Goal: Navigation & Orientation: Find specific page/section

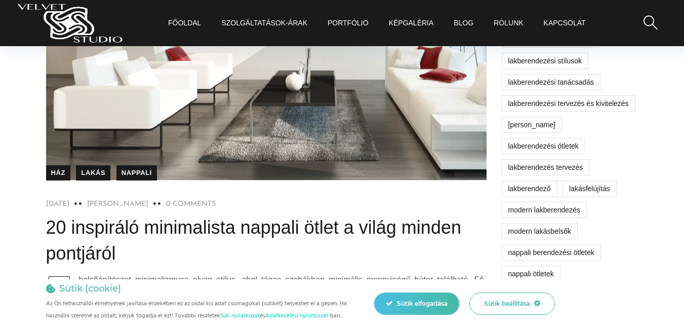
scroll to position [197, 0]
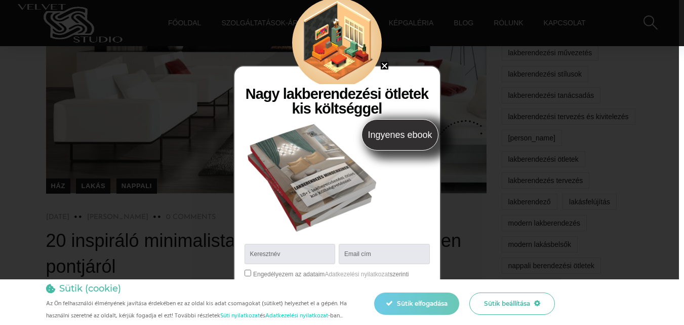
click at [420, 299] on div "Sütik elfogadása" at bounding box center [416, 303] width 85 height 22
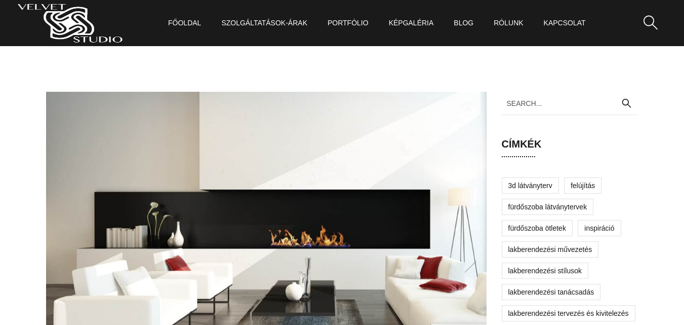
click at [398, 22] on link "KépGaléria" at bounding box center [411, 23] width 45 height 46
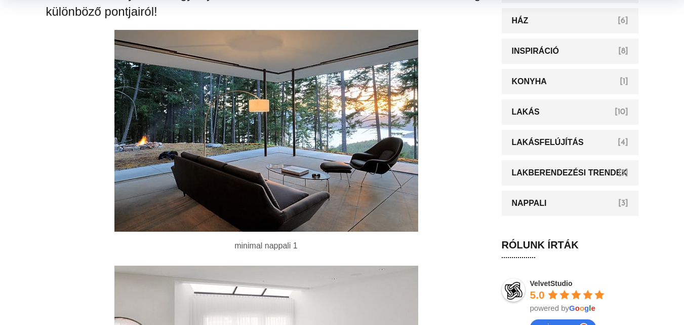
scroll to position [697, 0]
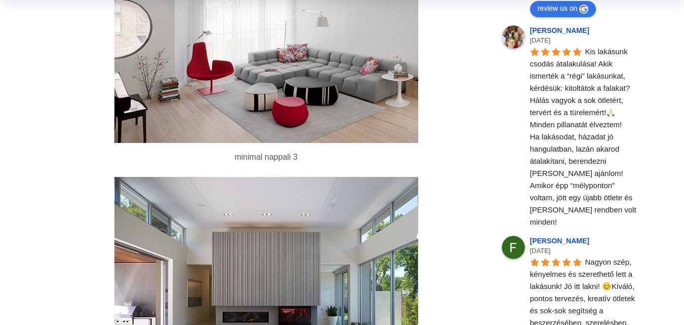
scroll to position [1002, 0]
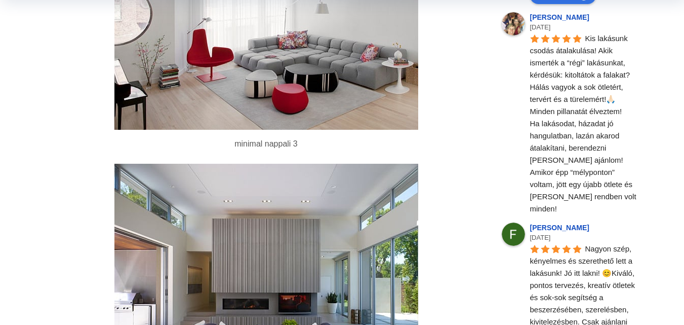
click at [369, 170] on img at bounding box center [266, 277] width 304 height 226
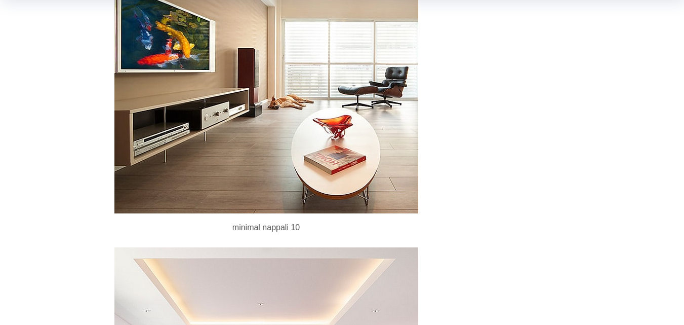
scroll to position [2220, 0]
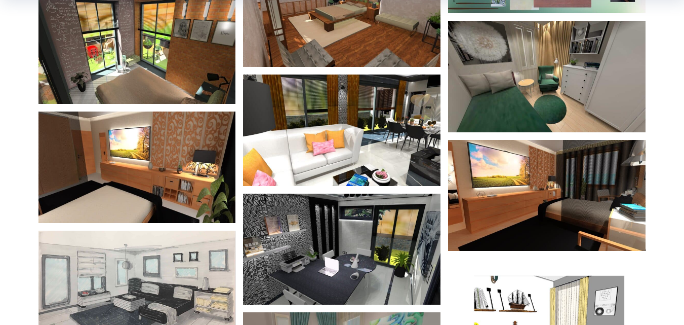
scroll to position [690, 0]
